Goal: Information Seeking & Learning: Check status

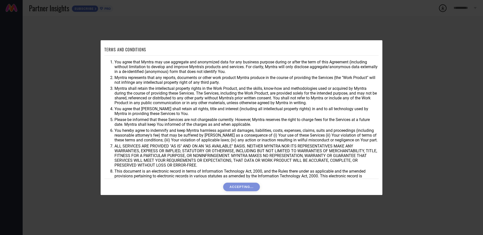
scroll to position [13, 0]
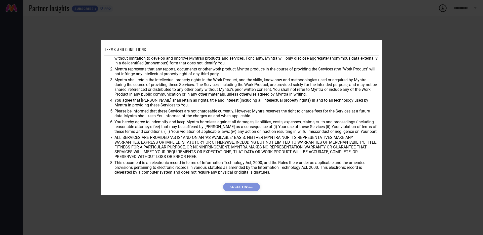
click at [237, 189] on div "Accepting..." at bounding box center [241, 187] width 274 height 9
click at [243, 187] on button "I ACCEPT" at bounding box center [241, 187] width 29 height 9
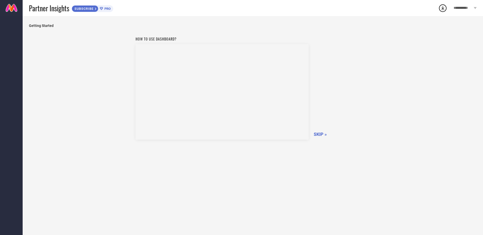
click at [320, 136] on span "SKIP »" at bounding box center [320, 134] width 13 height 5
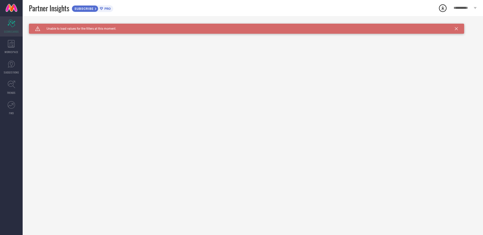
click at [7, 30] on span "SCORECARDS" at bounding box center [11, 32] width 15 height 4
click at [9, 44] on icon at bounding box center [11, 44] width 7 height 8
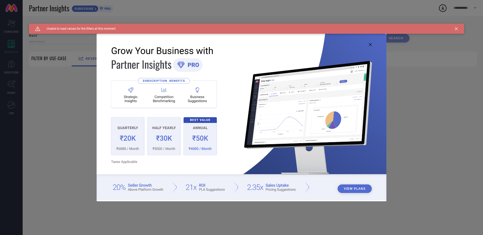
type input "1 STOP FASHION"
type input "All"
click at [9, 18] on div "View Plans" at bounding box center [241, 117] width 483 height 235
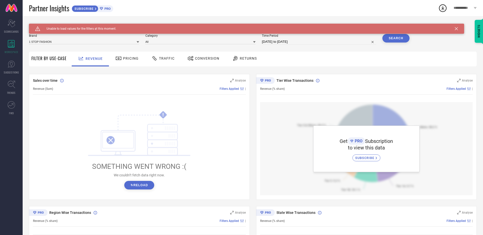
click at [127, 59] on span "Pricing" at bounding box center [131, 58] width 16 height 4
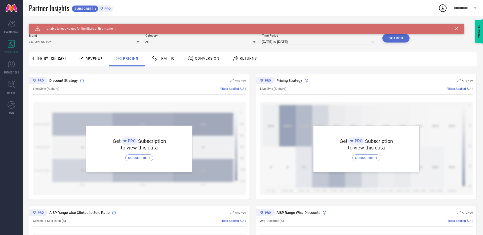
click at [96, 59] on span "Revenue" at bounding box center [94, 59] width 17 height 4
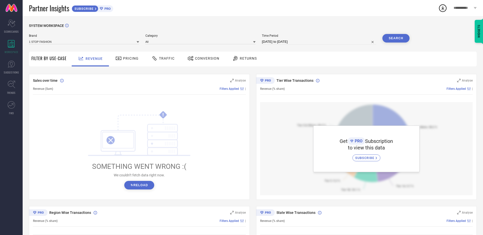
click at [143, 190] on div "! SOMETHING WENT WRONG :( We couldn’t fetch data right now. ↻ Reload" at bounding box center [139, 150] width 213 height 96
click at [143, 188] on button "↻ Reload" at bounding box center [139, 185] width 30 height 9
click at [249, 59] on span "Returns" at bounding box center [248, 58] width 17 height 4
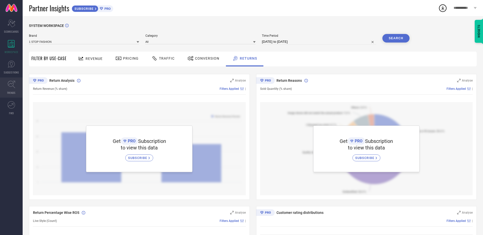
click at [8, 82] on icon at bounding box center [12, 85] width 8 height 8
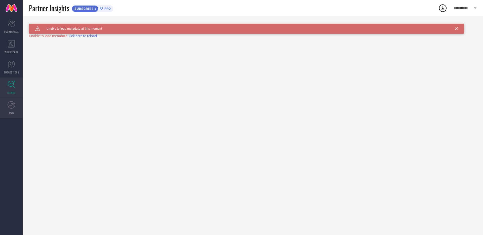
click at [10, 110] on link "FWD" at bounding box center [11, 108] width 23 height 20
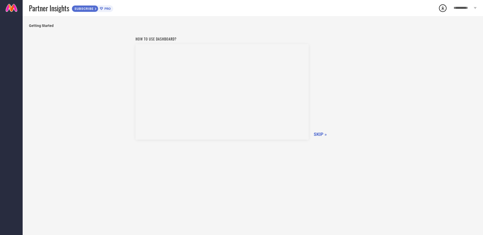
click at [318, 132] on span "SKIP »" at bounding box center [320, 134] width 13 height 5
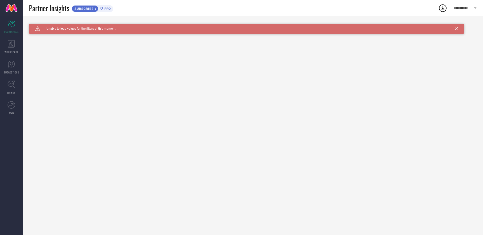
click at [457, 27] on icon at bounding box center [456, 28] width 3 height 3
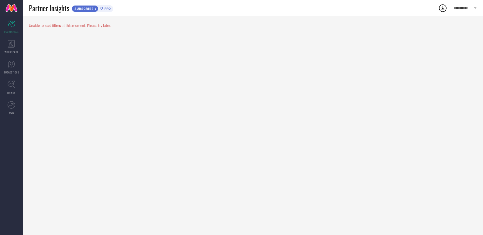
click at [443, 8] on icon at bounding box center [443, 8] width 3 height 4
click at [326, 45] on div "Unable to load filters at this moment. Please try later." at bounding box center [253, 125] width 461 height 219
click at [11, 38] on div "WORKSPACE" at bounding box center [11, 47] width 23 height 20
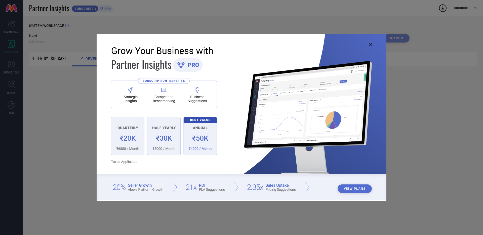
type input "1 STOP FASHION"
type input "All"
click at [369, 45] on icon at bounding box center [370, 44] width 3 height 3
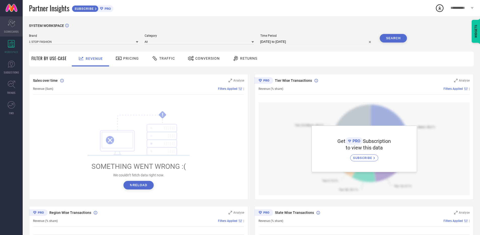
click at [6, 25] on div "Scorecard SCORECARDS" at bounding box center [11, 26] width 23 height 20
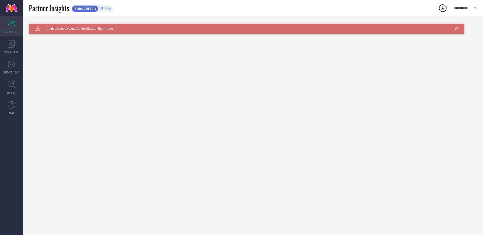
click at [10, 34] on div "Scorecard SCORECARDS" at bounding box center [11, 26] width 23 height 20
click at [9, 51] on span "WORKSPACE" at bounding box center [12, 52] width 14 height 4
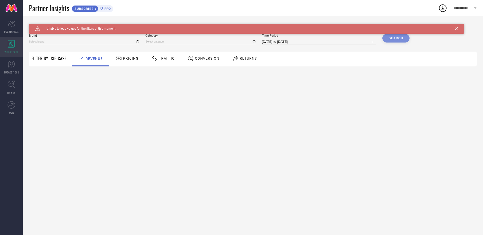
type input "1 STOP FASHION"
type input "All"
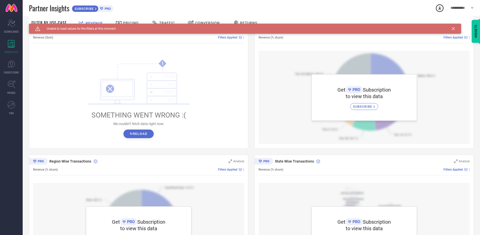
scroll to position [104, 0]
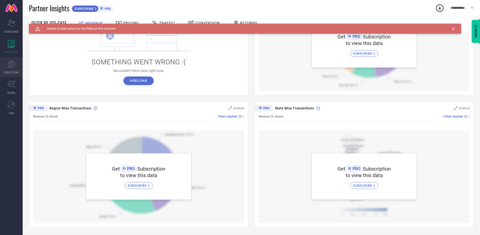
click at [17, 57] on link "SUGGESTIONS" at bounding box center [11, 67] width 23 height 20
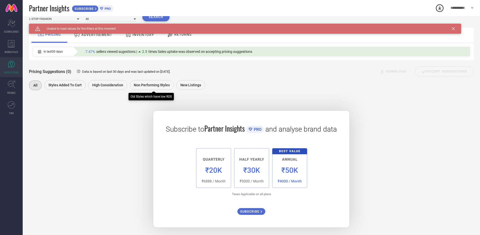
scroll to position [24, 0]
click at [7, 87] on link "TRENDS" at bounding box center [11, 88] width 23 height 20
